Goal: Book appointment/travel/reservation

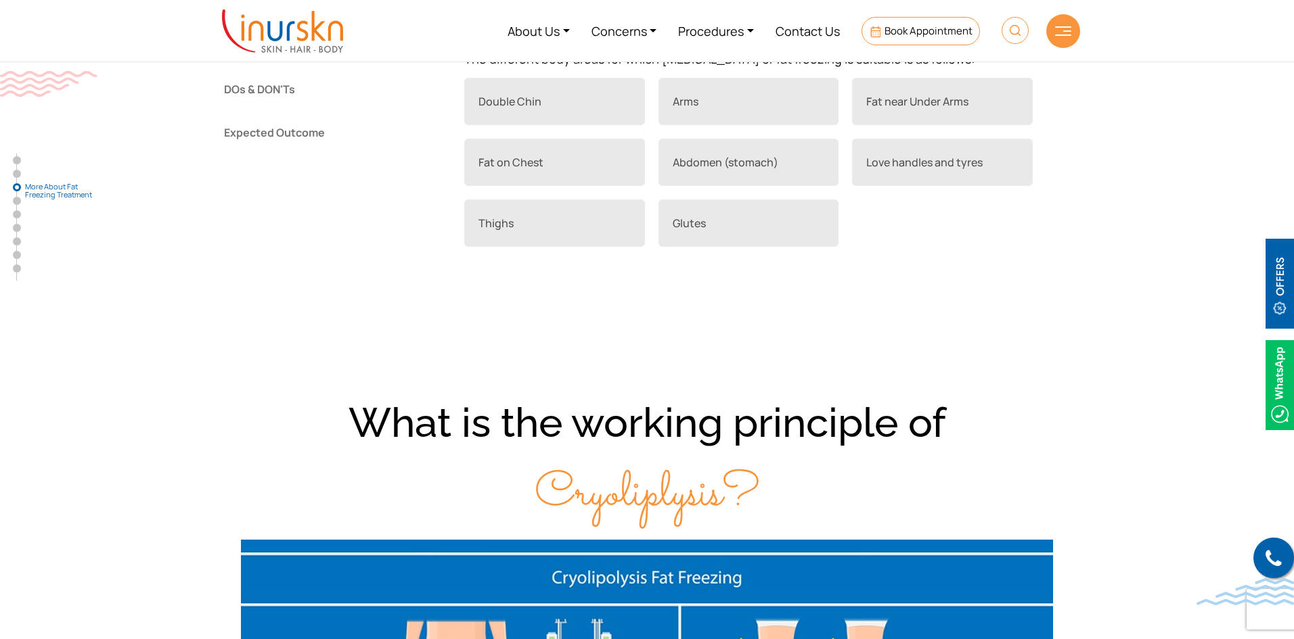
scroll to position [947, 0]
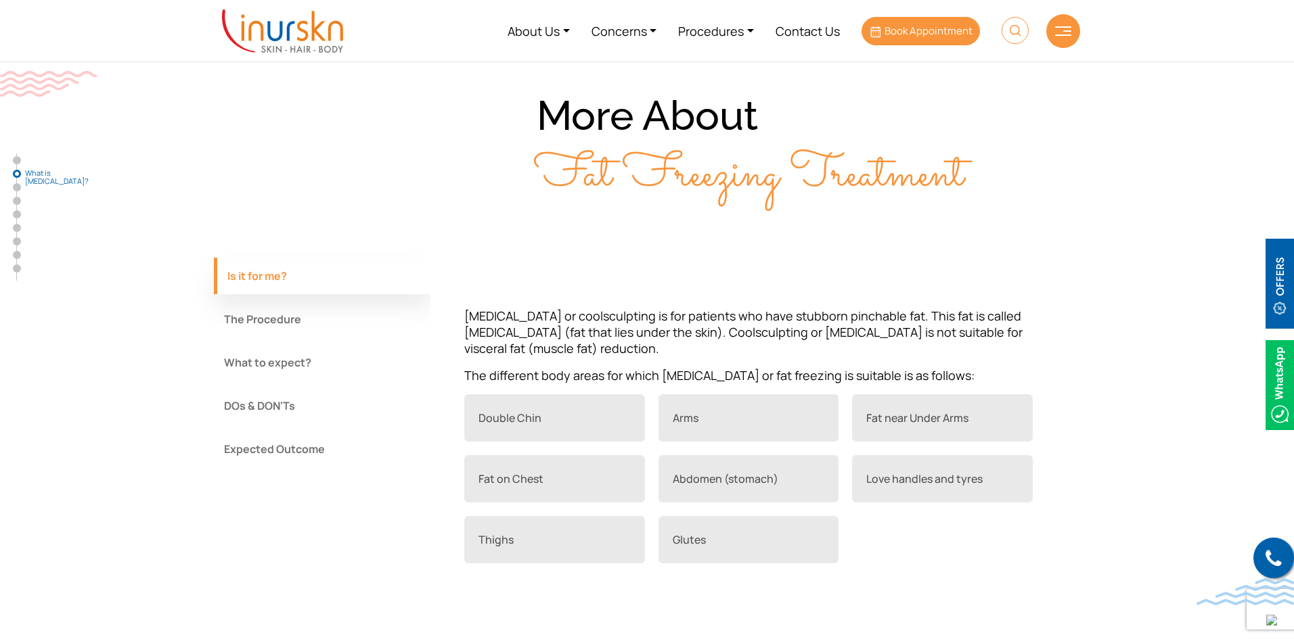
click at [875, 28] on icon at bounding box center [876, 32] width 10 height 12
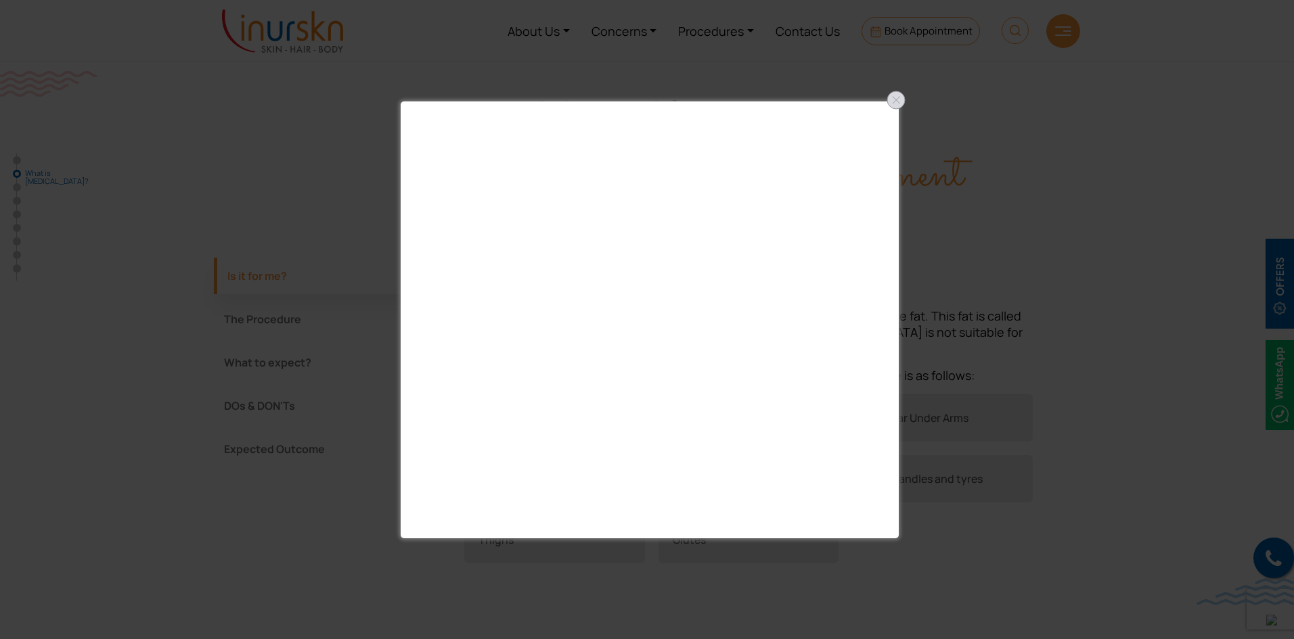
click at [899, 99] on div at bounding box center [896, 100] width 22 height 22
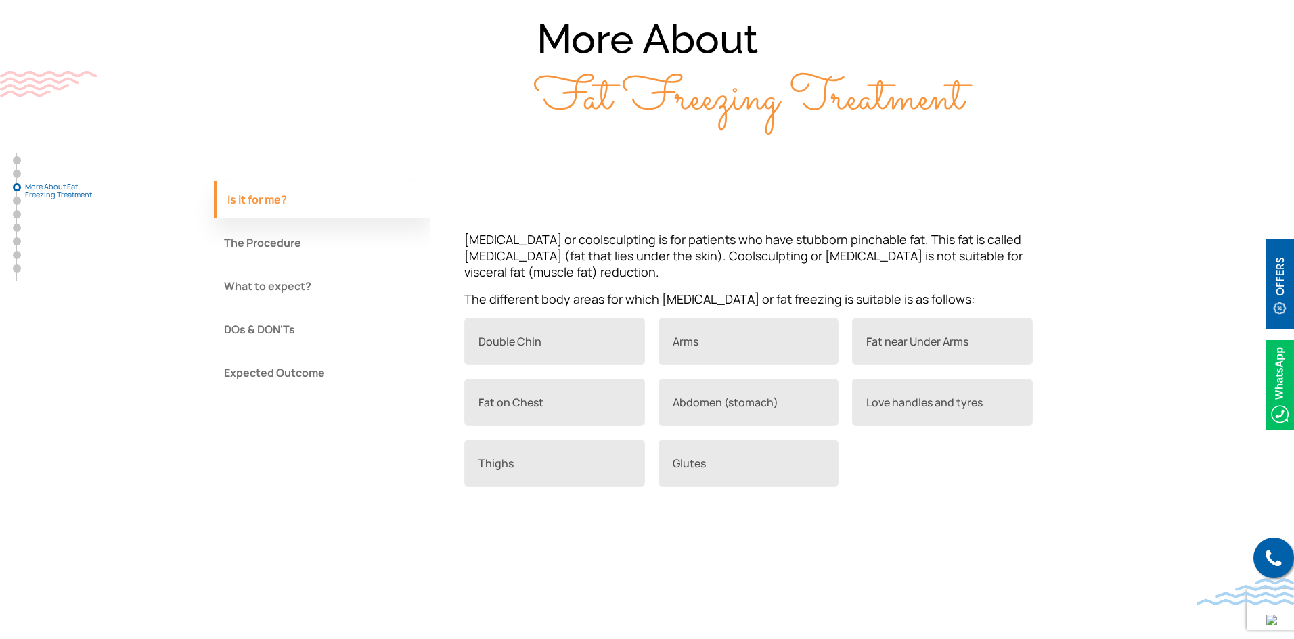
scroll to position [1353, 0]
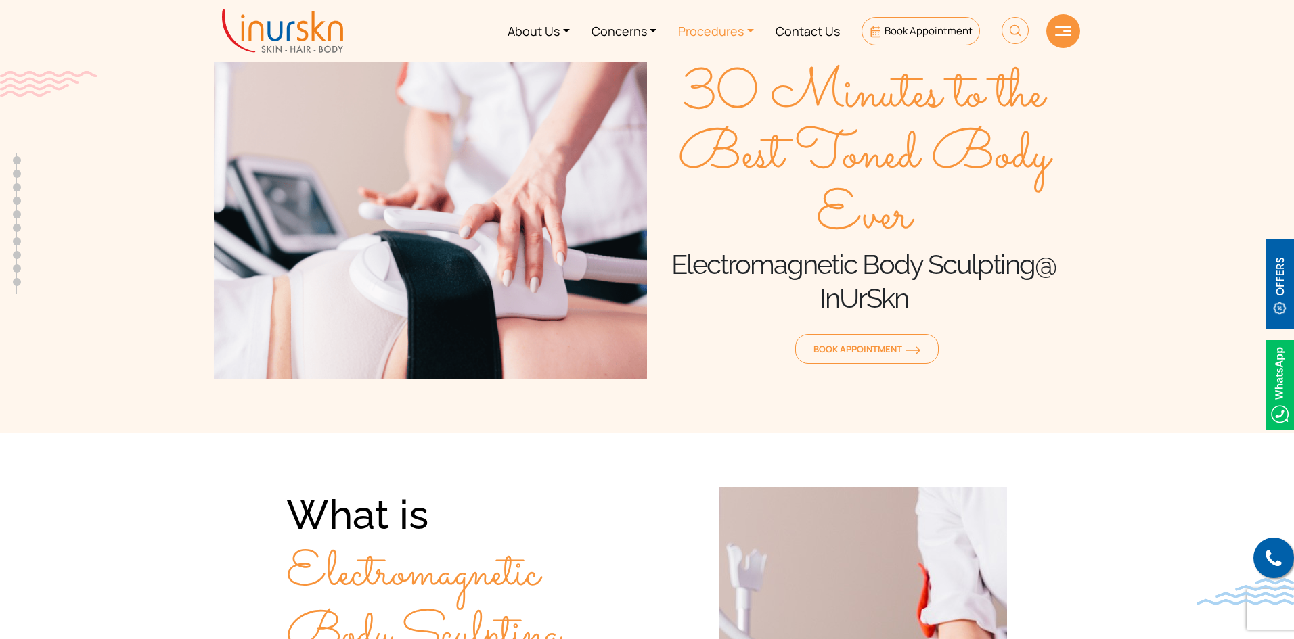
click at [699, 34] on link "Procedures" at bounding box center [715, 30] width 97 height 51
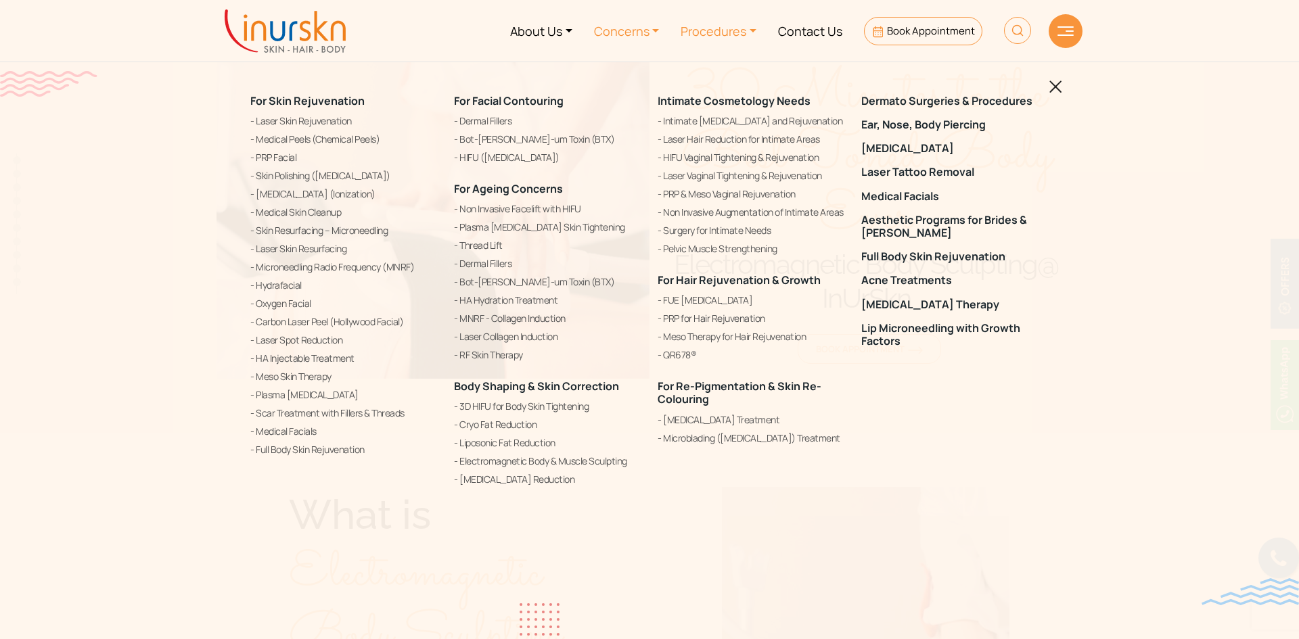
click at [606, 27] on link "Concerns" at bounding box center [626, 30] width 87 height 51
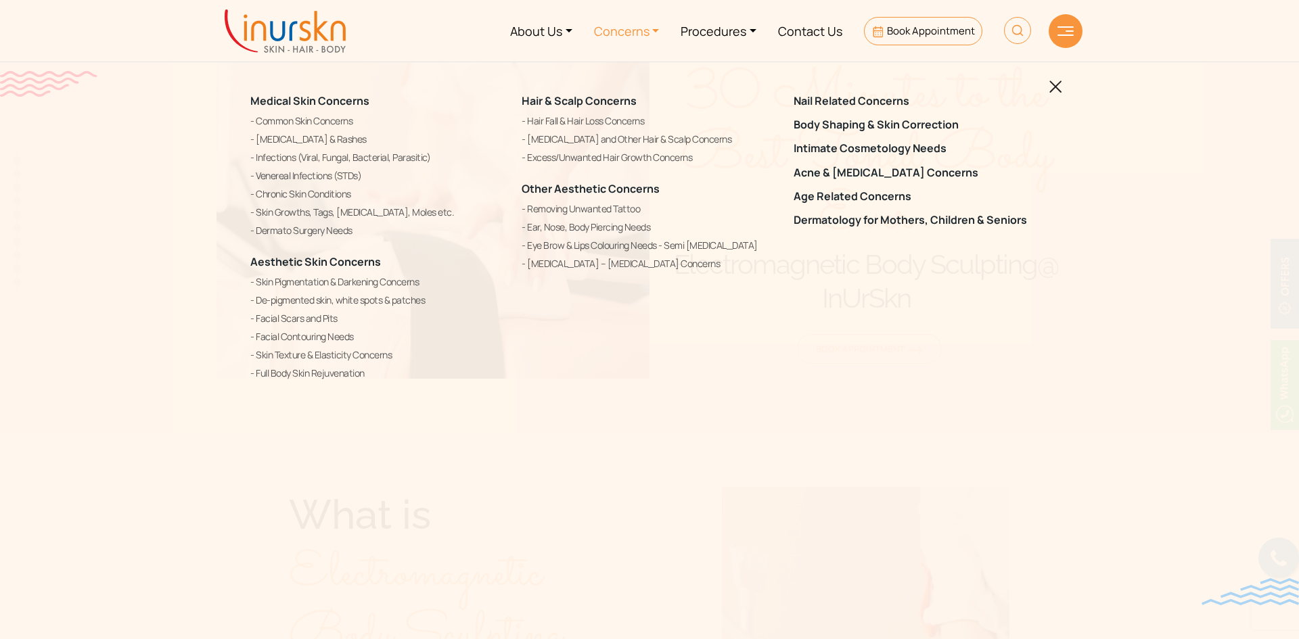
click at [129, 274] on div "Medical Skin Concerns Common Skin Concerns Allergies & Rashes Infections (Viral…" at bounding box center [649, 319] width 1299 height 639
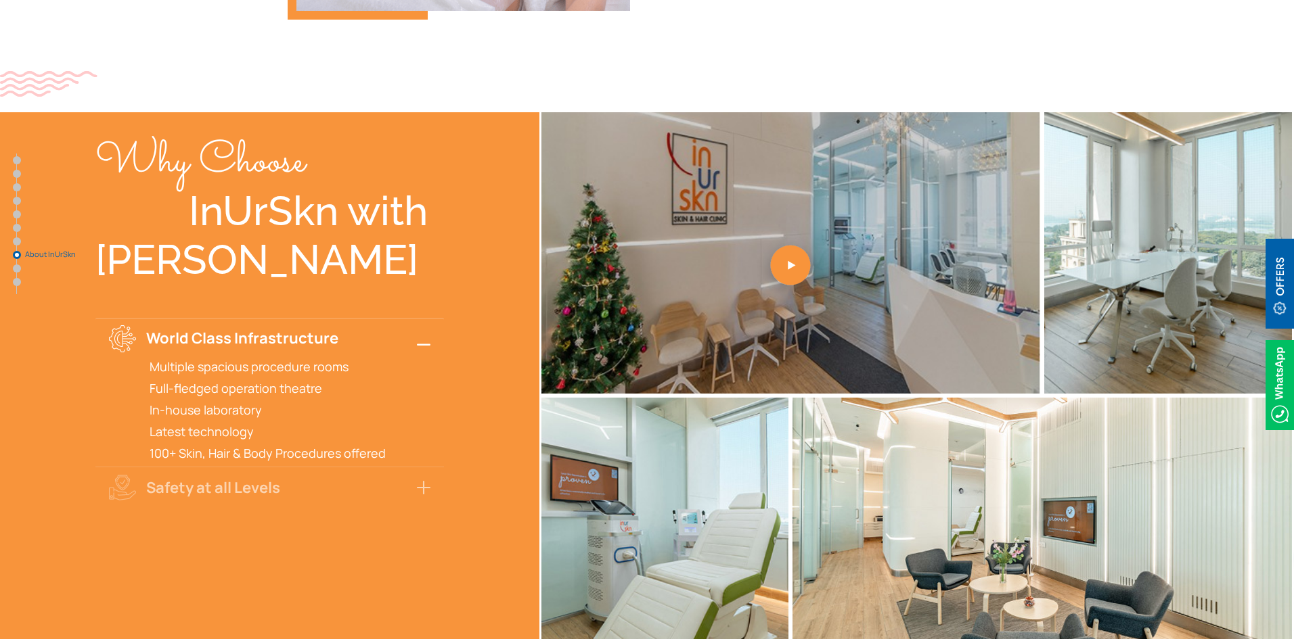
scroll to position [4872, 0]
